Goal: Use online tool/utility: Utilize a website feature to perform a specific function

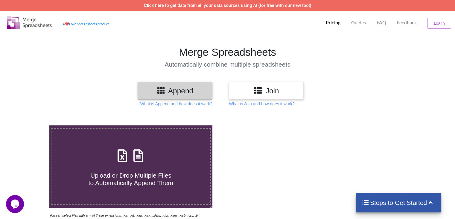
click at [382, 199] on h4 "Steps to Get Started" at bounding box center [399, 202] width 74 height 7
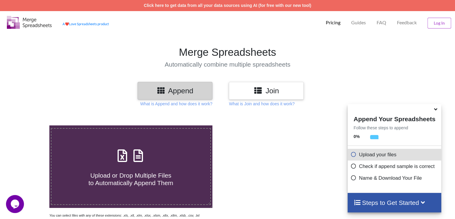
click at [385, 156] on p "Upload your files" at bounding box center [395, 154] width 89 height 7
click at [353, 156] on icon at bounding box center [354, 153] width 6 height 5
click at [374, 153] on p "Upload your files" at bounding box center [395, 154] width 89 height 7
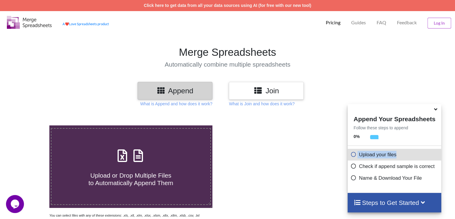
click at [374, 153] on p "Upload your files" at bounding box center [395, 154] width 89 height 7
click at [395, 200] on h4 "Steps to Get Started" at bounding box center [395, 202] width 82 height 7
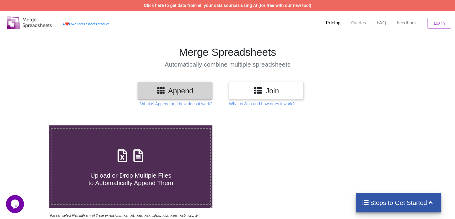
click at [395, 200] on h4 "Steps to Get Started" at bounding box center [399, 202] width 74 height 7
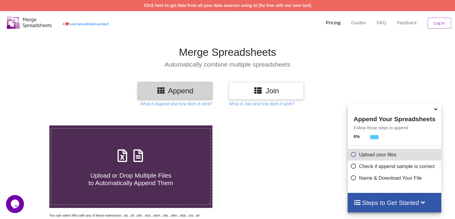
click at [158, 87] on icon at bounding box center [161, 89] width 9 height 7
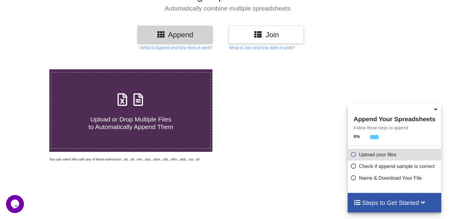
scroll to position [56, 0]
click at [158, 87] on label "Upload or Drop Multiple Files to Automatically Append Them" at bounding box center [131, 110] width 160 height 77
click at [31, 69] on input "Upload or Drop Multiple Files to Automatically Append Them" at bounding box center [31, 69] width 0 height 0
type input "C:\fakepath\Merchant_Settlement_Report_M1WKDY5GPEHU_20250801_PB0172373045 (1).c…"
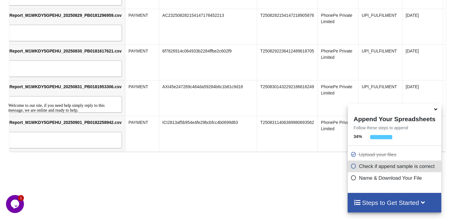
scroll to position [0, 0]
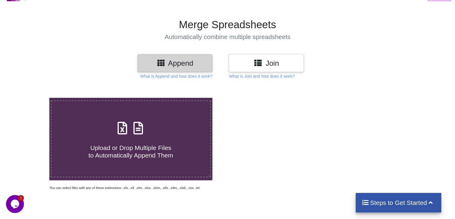
scroll to position [22, 0]
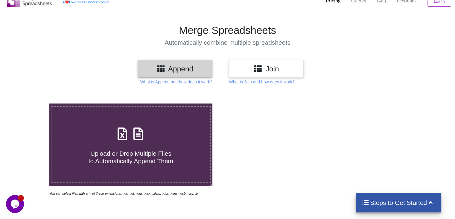
click at [212, 139] on div "Upload or Drop Multiple Files to Automatically Append Them" at bounding box center [130, 144] width 163 height 82
click at [167, 145] on h4 "Upload or Drop Multiple Files to Automatically Append Them" at bounding box center [131, 153] width 159 height 23
click at [31, 103] on input "Upload or Drop Multiple Files to Automatically Append Them" at bounding box center [31, 103] width 0 height 0
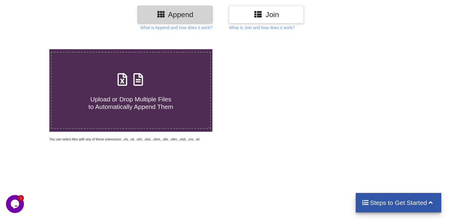
scroll to position [74, 0]
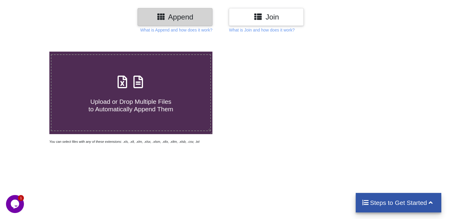
click at [202, 124] on label "Upload or Drop Multiple Files to Automatically Append Them" at bounding box center [131, 92] width 160 height 77
click at [31, 52] on input "Upload or Drop Multiple Files to Automatically Append Them" at bounding box center [31, 52] width 0 height 0
click at [163, 107] on span "Upload or Drop Multiple Files to Automatically Append Them" at bounding box center [131, 105] width 85 height 14
click at [31, 52] on input "Upload or Drop Multiple Files to Automatically Append Them" at bounding box center [31, 52] width 0 height 0
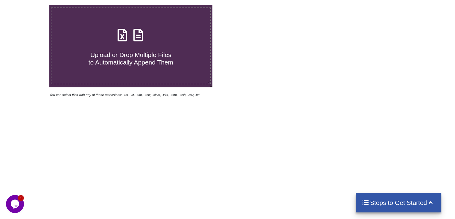
scroll to position [0, 0]
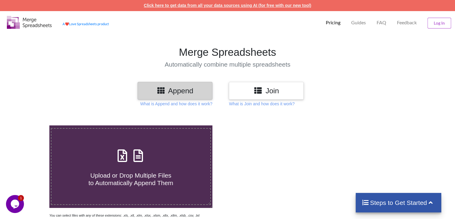
click at [212, 6] on link "Click here to get data from all your data sources using AI (for free with our n…" at bounding box center [228, 5] width 168 height 5
click at [115, 146] on div "Upload or Drop Multiple Files to Automatically Append Them" at bounding box center [131, 166] width 159 height 40
click at [31, 125] on input "Upload or Drop Multiple Files to Automatically Append Them" at bounding box center [31, 125] width 0 height 0
type input "C:\fakepath\Merchant_Settlement_Report_M1WKDY5GPEHU_20250801_PB0172373045 (1).c…"
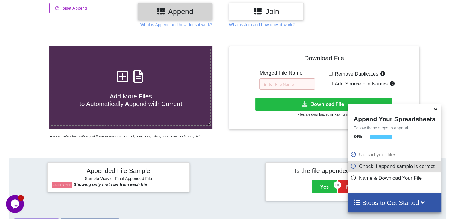
scroll to position [236, 0]
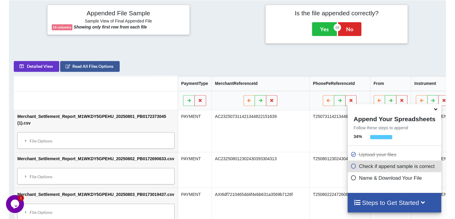
click at [404, 200] on h4 "Steps to Get Started" at bounding box center [395, 202] width 82 height 7
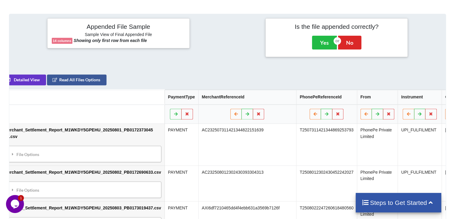
scroll to position [0, 0]
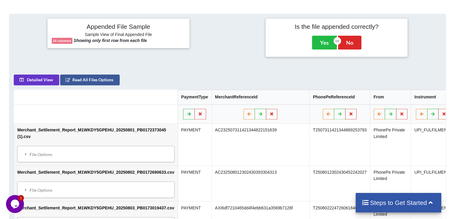
click at [189, 113] on button at bounding box center [189, 114] width 12 height 11
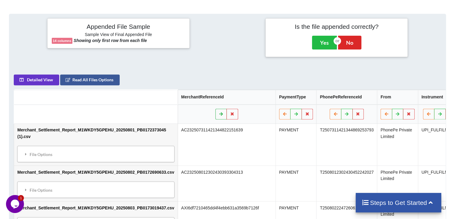
click at [219, 116] on icon at bounding box center [221, 114] width 5 height 4
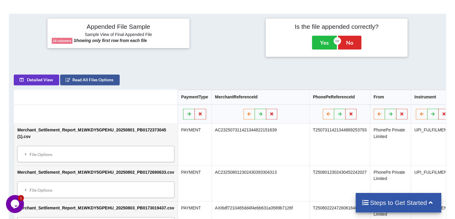
click at [187, 116] on icon at bounding box center [189, 114] width 5 height 4
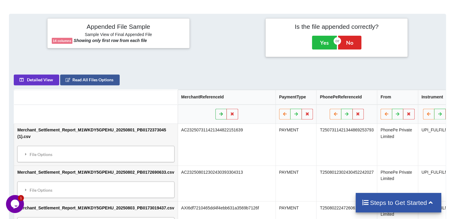
click at [216, 119] on button at bounding box center [222, 114] width 12 height 11
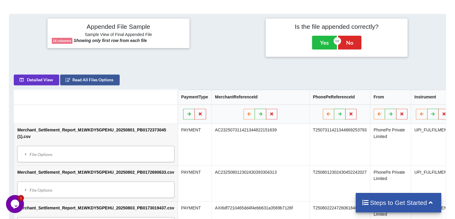
click at [188, 119] on button at bounding box center [189, 114] width 12 height 11
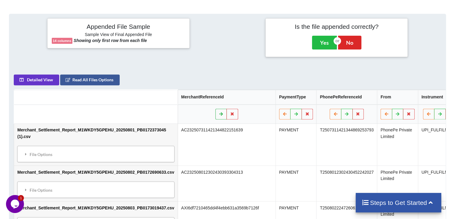
click at [219, 116] on icon at bounding box center [221, 114] width 5 height 4
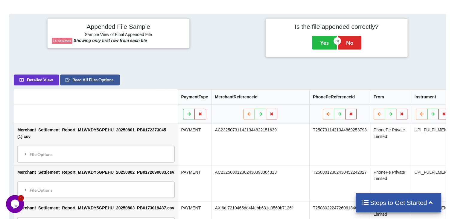
click at [188, 116] on icon at bounding box center [189, 114] width 5 height 4
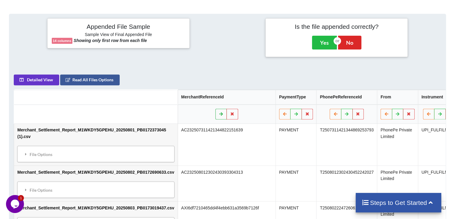
click at [216, 116] on button at bounding box center [222, 114] width 12 height 11
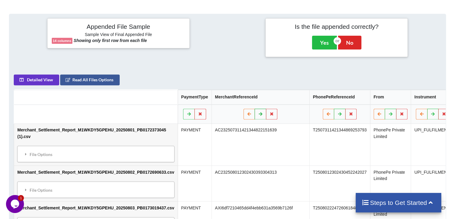
click at [258, 116] on icon at bounding box center [260, 114] width 5 height 4
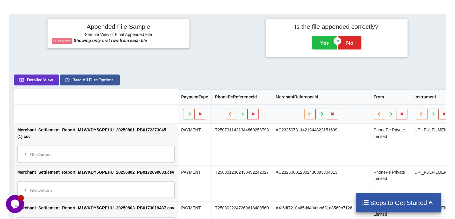
click at [316, 118] on button at bounding box center [322, 114] width 12 height 11
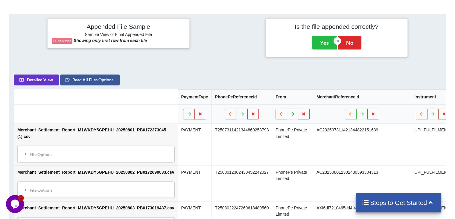
click at [290, 115] on icon at bounding box center [292, 114] width 5 height 4
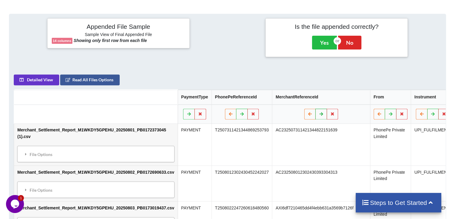
click at [316, 119] on button at bounding box center [322, 114] width 12 height 11
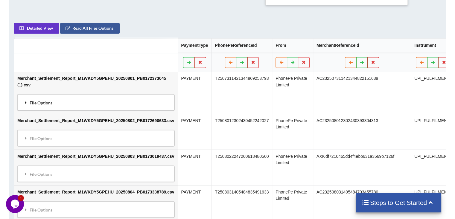
click at [40, 102] on div "File Options" at bounding box center [96, 102] width 154 height 13
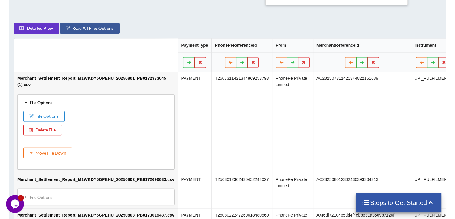
click at [40, 102] on div "File Options" at bounding box center [96, 102] width 154 height 13
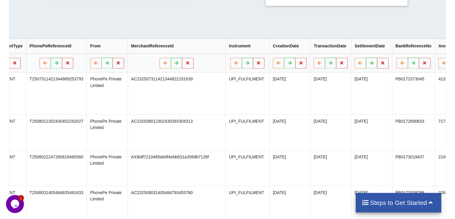
scroll to position [0, 186]
click at [231, 64] on button at bounding box center [237, 63] width 12 height 11
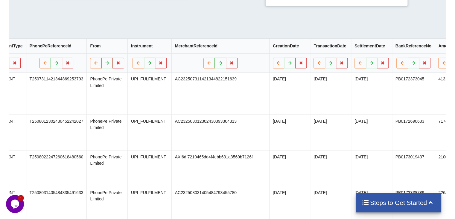
click at [145, 65] on button at bounding box center [150, 63] width 12 height 11
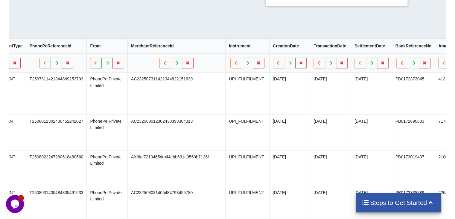
click at [93, 65] on icon at bounding box center [95, 63] width 5 height 4
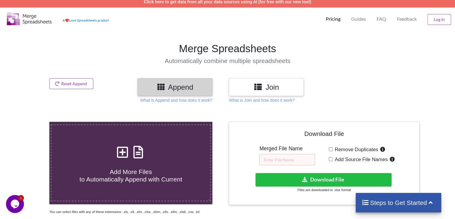
scroll to position [0, 0]
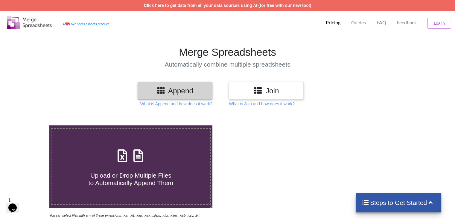
click at [103, 149] on div "Upload or Drop Multiple Files to Automatically Append Them" at bounding box center [131, 166] width 159 height 40
click at [31, 125] on input "Upload or Drop Multiple Files to Automatically Append Them" at bounding box center [31, 125] width 0 height 0
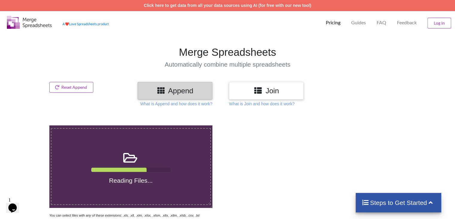
click at [147, 185] on label "Reading Files..." at bounding box center [131, 166] width 160 height 77
click at [31, 125] on input "Reading Files..." at bounding box center [31, 125] width 0 height 0
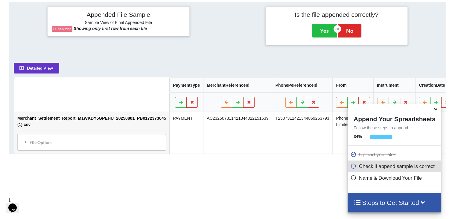
scroll to position [236, 0]
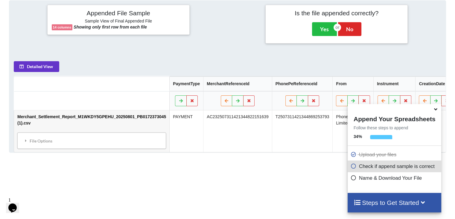
type input "C:\fakepath\Merchant_Settlement_Report_M1WKDY5GPEHU_20250801_PB0172373045 (1).c…"
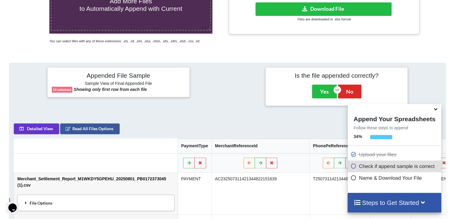
scroll to position [0, 0]
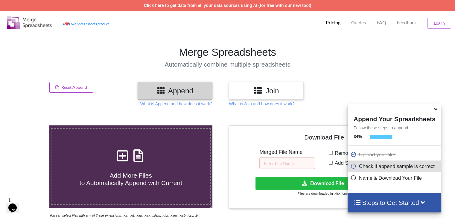
click at [435, 110] on icon at bounding box center [436, 107] width 6 height 5
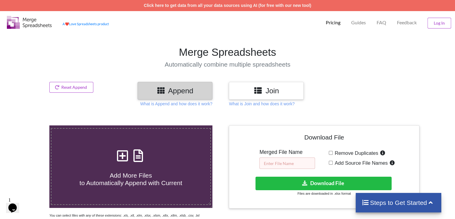
click at [302, 160] on input "text" at bounding box center [288, 162] width 56 height 11
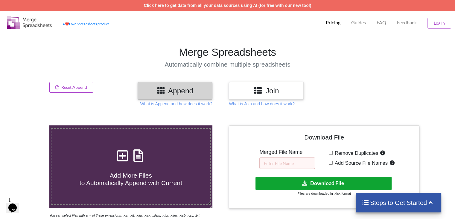
click at [337, 184] on button "Download File" at bounding box center [324, 182] width 136 height 13
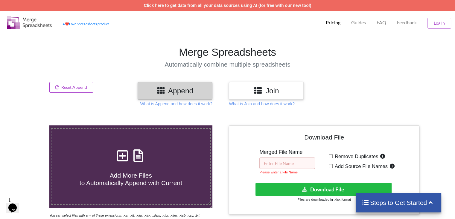
click at [297, 157] on input "text" at bounding box center [288, 162] width 56 height 11
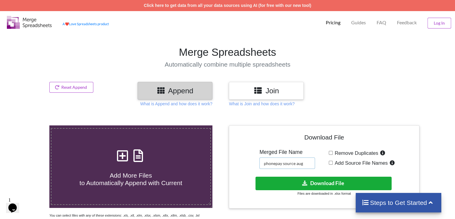
type input "phonepay source aug"
click at [306, 183] on icon at bounding box center [305, 182] width 6 height 4
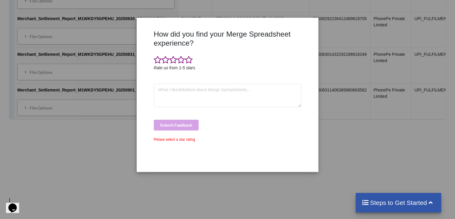
scroll to position [1410, 0]
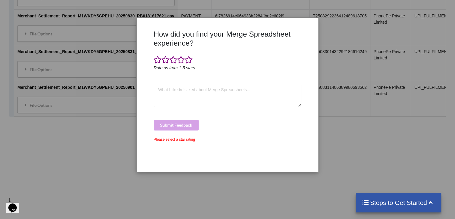
click at [229, 199] on div "How did you find your Merge Spreadsheet experience? Rate us from 1-5 stars Subm…" at bounding box center [227, 109] width 455 height 219
click at [342, 66] on div "How did you find your Merge Spreadsheet experience? Rate us from 1-5 stars Subm…" at bounding box center [227, 109] width 455 height 219
click at [380, 34] on div "How did you find your Merge Spreadsheet experience? Rate us from 1-5 stars Subm…" at bounding box center [227, 109] width 455 height 219
click at [410, 98] on div "How did you find your Merge Spreadsheet experience? Rate us from 1-5 stars Subm…" at bounding box center [227, 109] width 455 height 219
click at [94, 159] on div "How did you find your Merge Spreadsheet experience? Rate us from 1-5 stars Subm…" at bounding box center [227, 109] width 455 height 219
